Goal: Find contact information: Find contact information

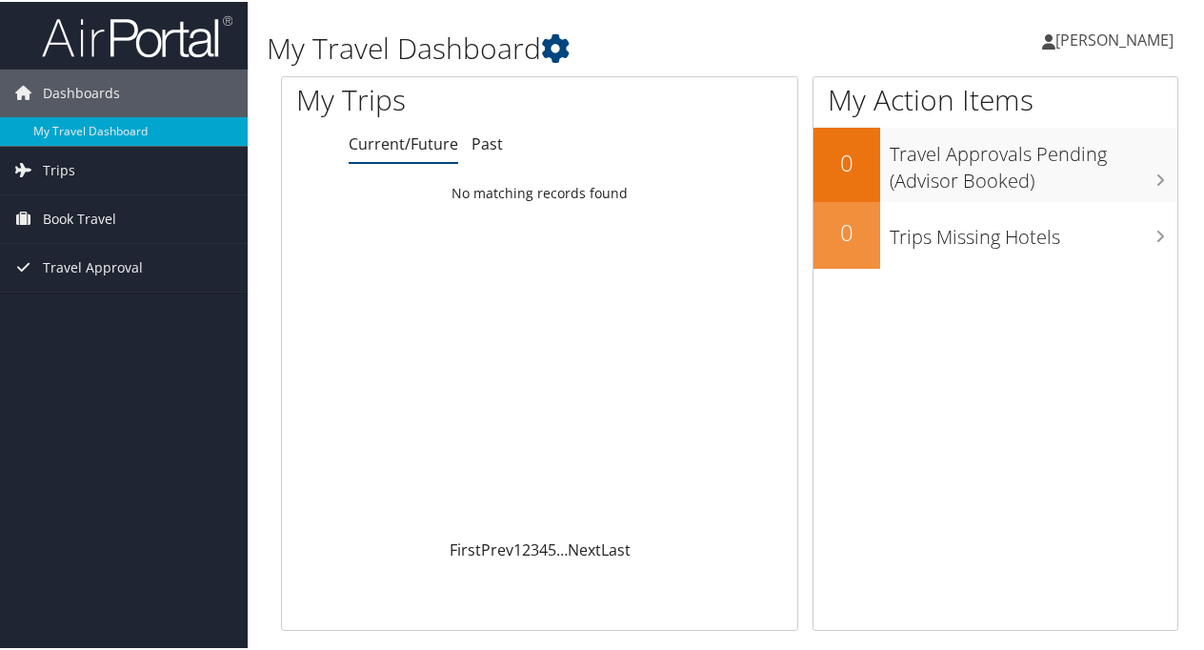
click at [1118, 34] on span "[PERSON_NAME]" at bounding box center [1115, 38] width 118 height 21
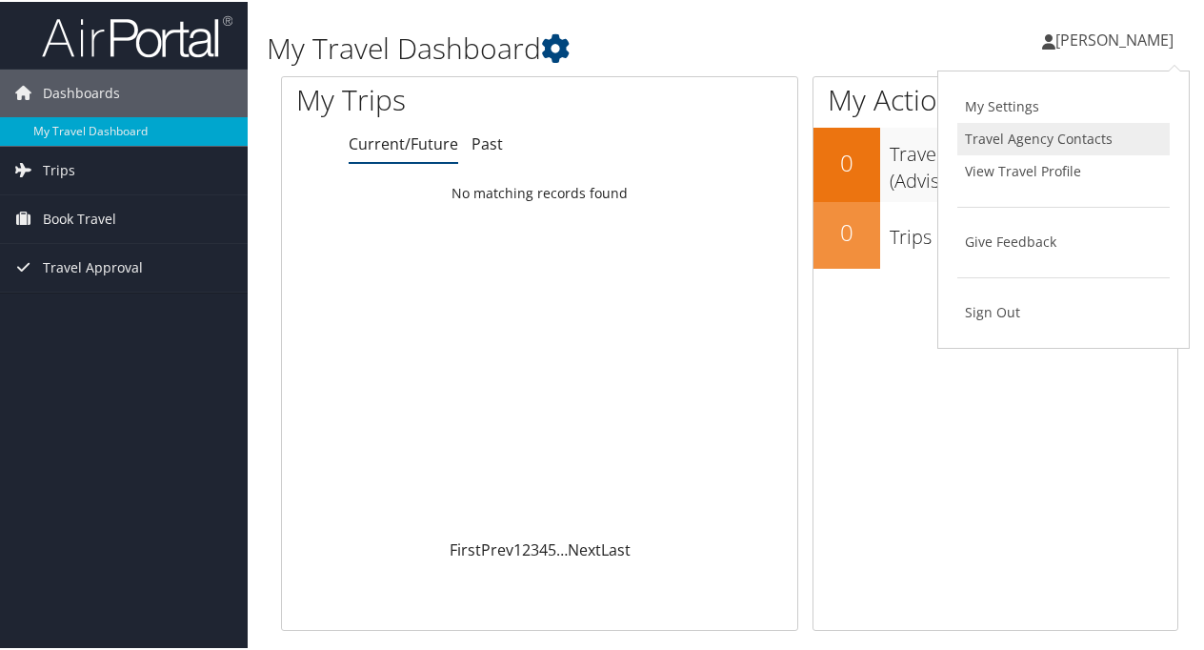
click at [969, 131] on link "Travel Agency Contacts" at bounding box center [1063, 137] width 212 height 32
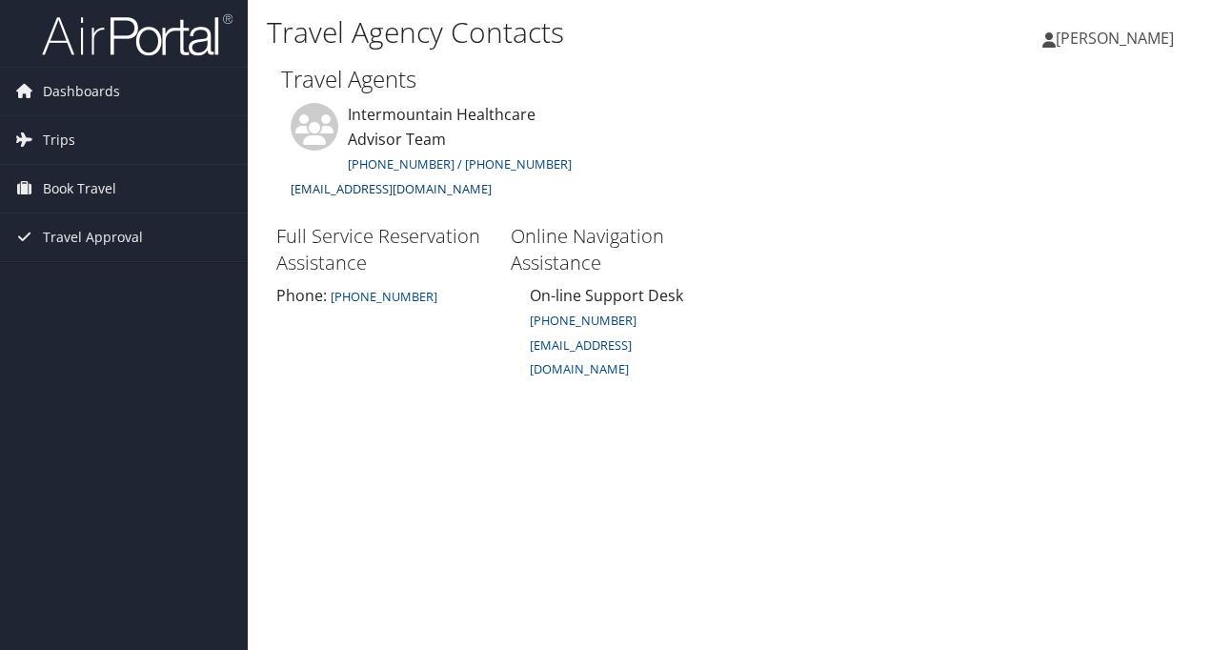
click at [377, 185] on link "[EMAIL_ADDRESS][DOMAIN_NAME]" at bounding box center [391, 188] width 201 height 17
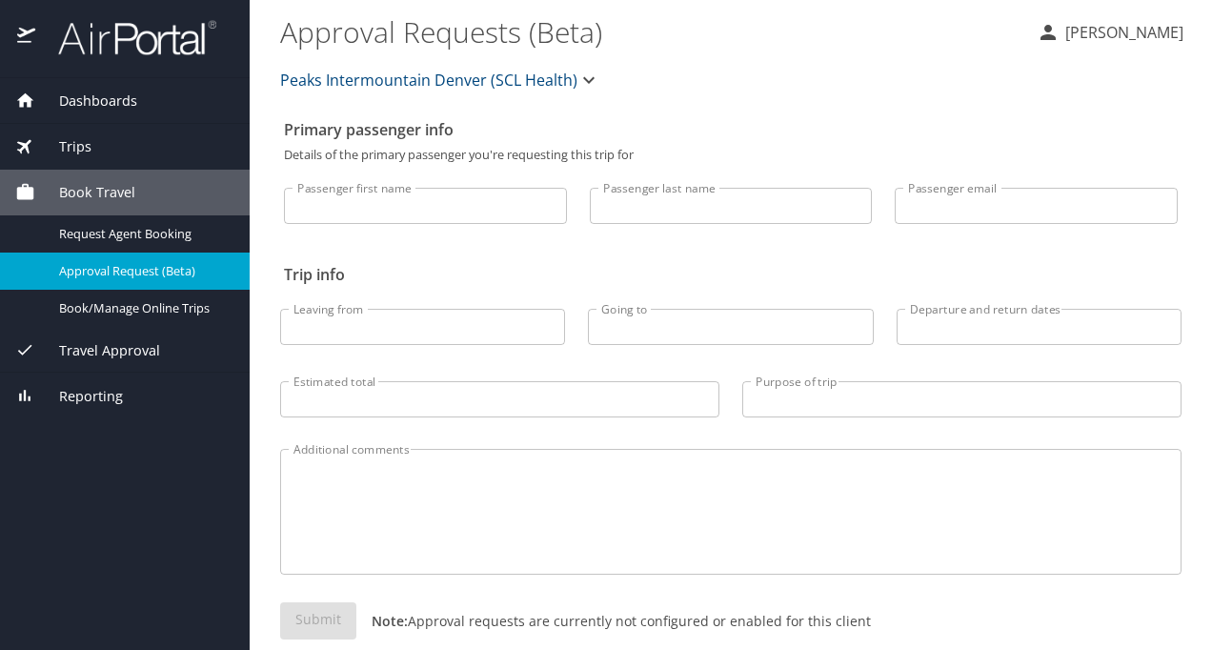
click at [553, 271] on h2 "Trip info" at bounding box center [731, 274] width 894 height 30
